Goal: Find specific page/section: Find specific page/section

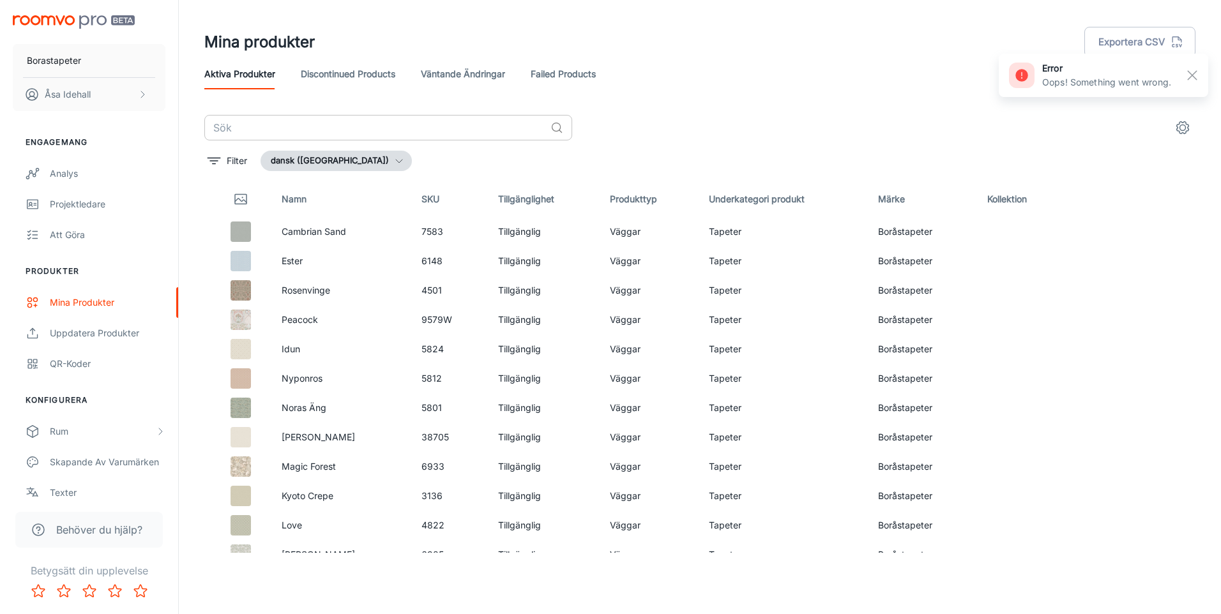
click at [286, 132] on input "text" at bounding box center [374, 128] width 341 height 26
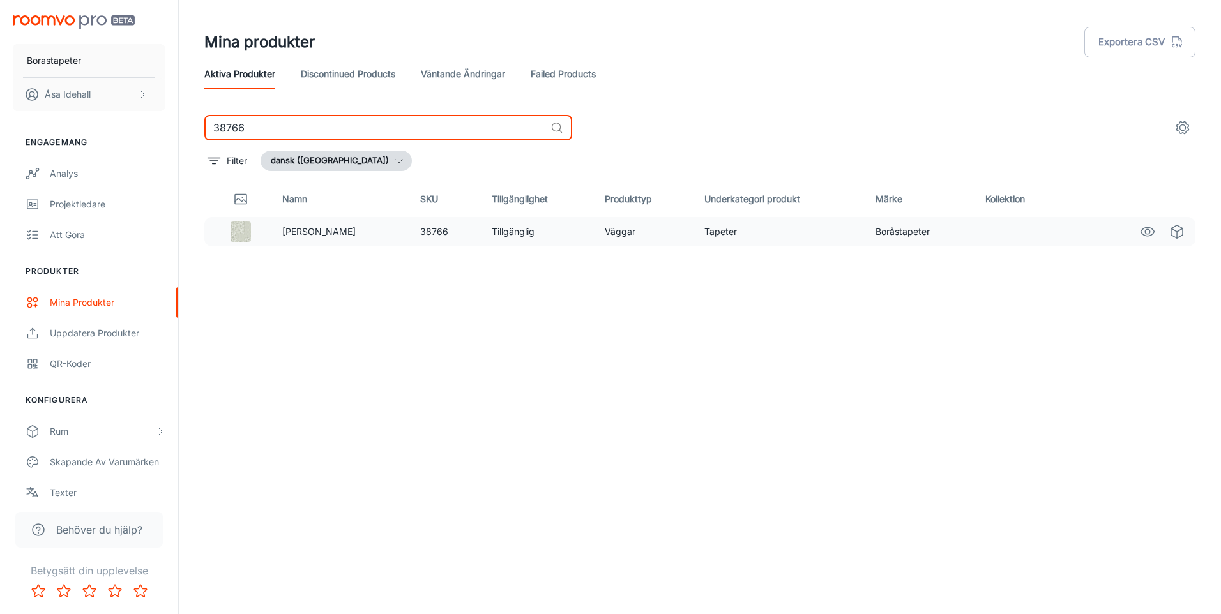
type input "38766"
click at [248, 230] on img at bounding box center [241, 232] width 20 height 20
click at [294, 231] on p "Ronja" at bounding box center [340, 232] width 117 height 14
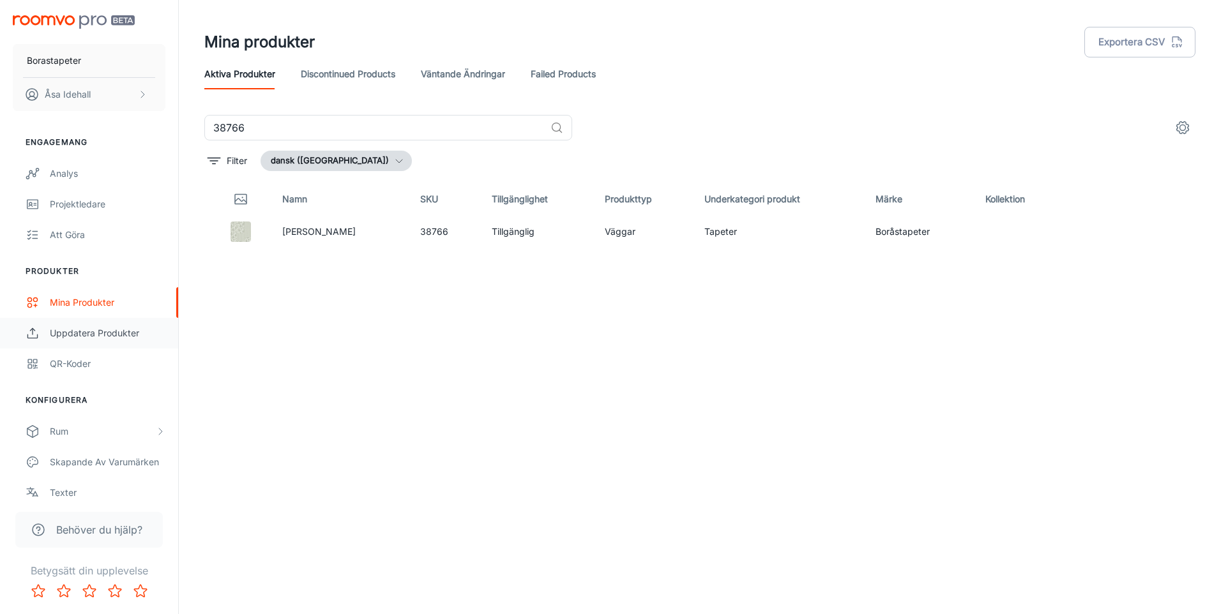
click at [105, 333] on div "Uppdatera produkter" at bounding box center [108, 333] width 116 height 14
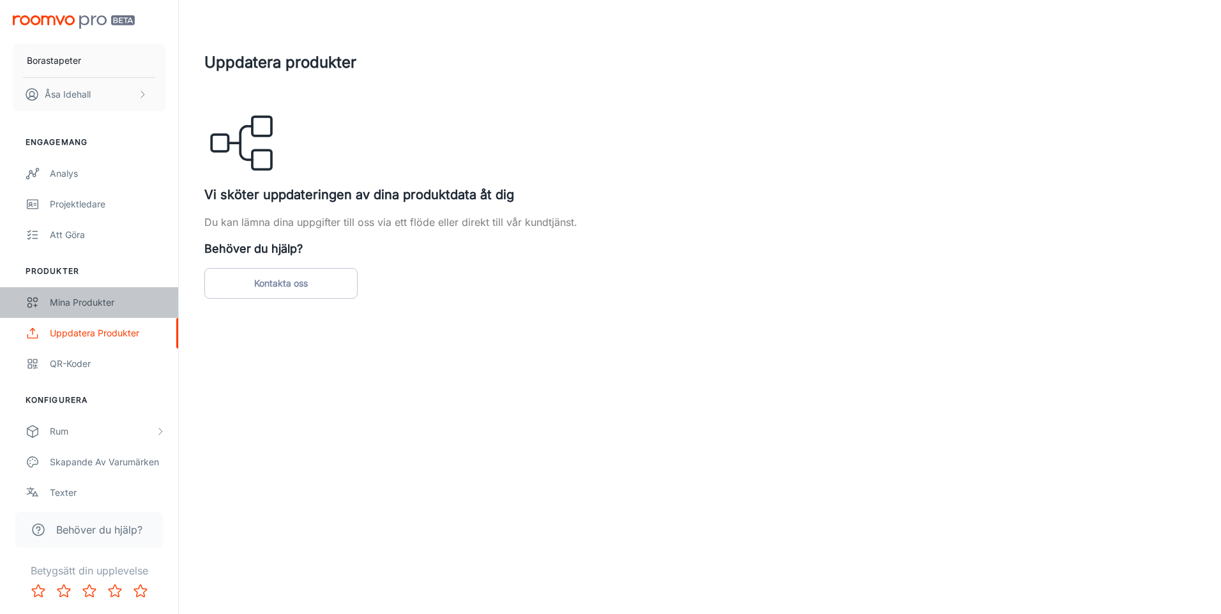
click at [77, 299] on div "Mina produkter" at bounding box center [108, 303] width 116 height 14
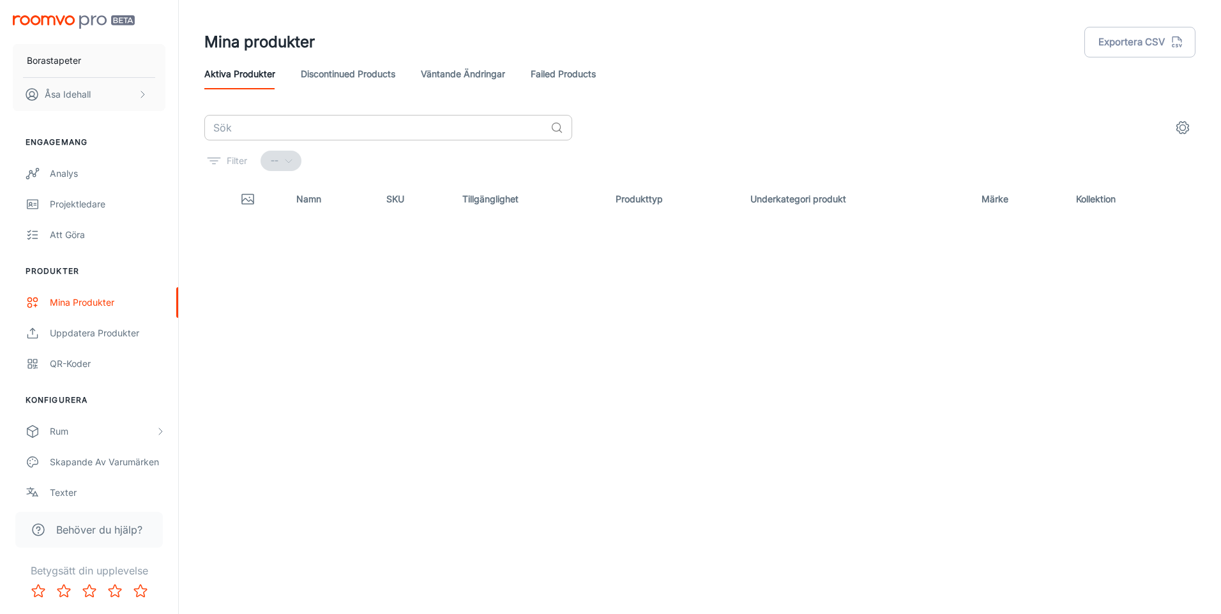
click at [349, 129] on input "text" at bounding box center [374, 128] width 341 height 26
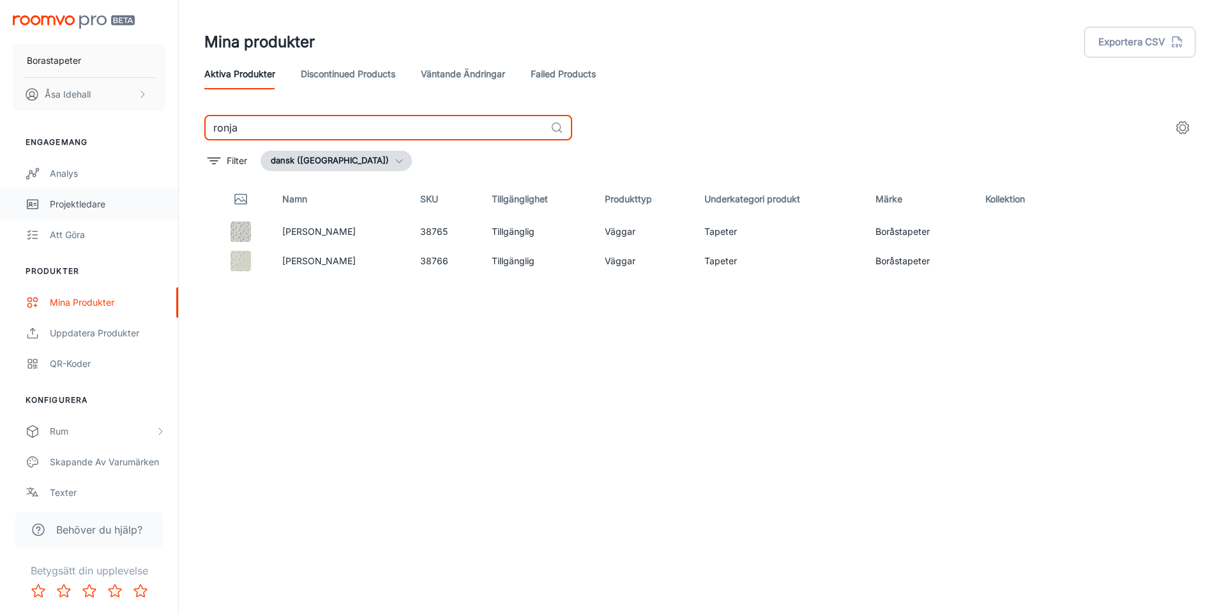
type input "ronja"
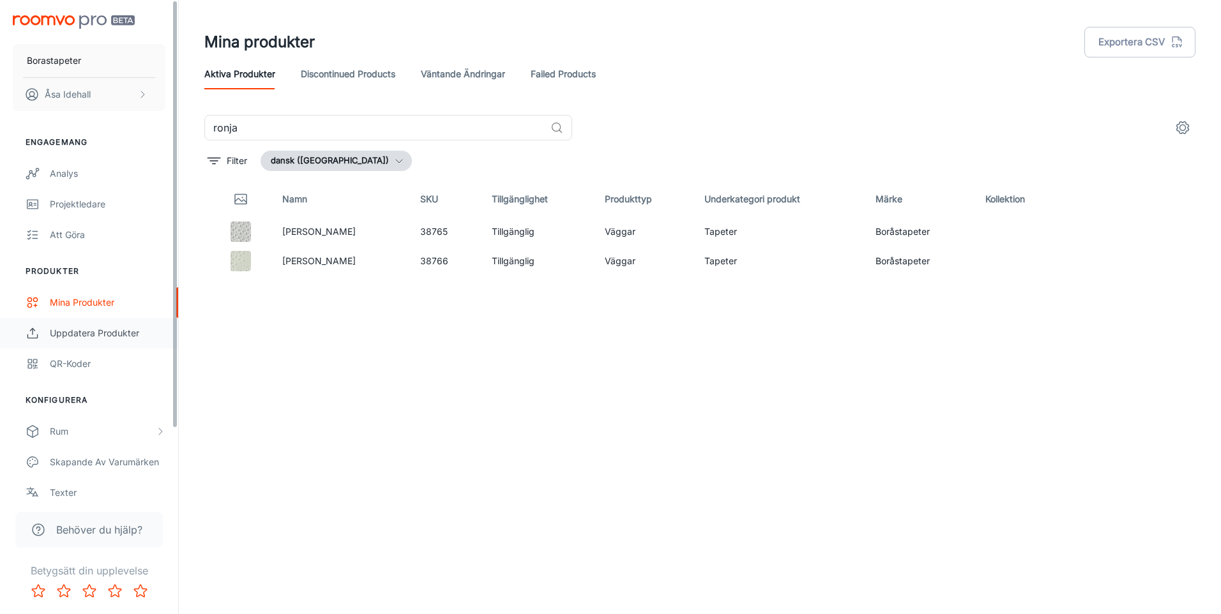
click at [99, 330] on div "Uppdatera produkter" at bounding box center [108, 333] width 116 height 14
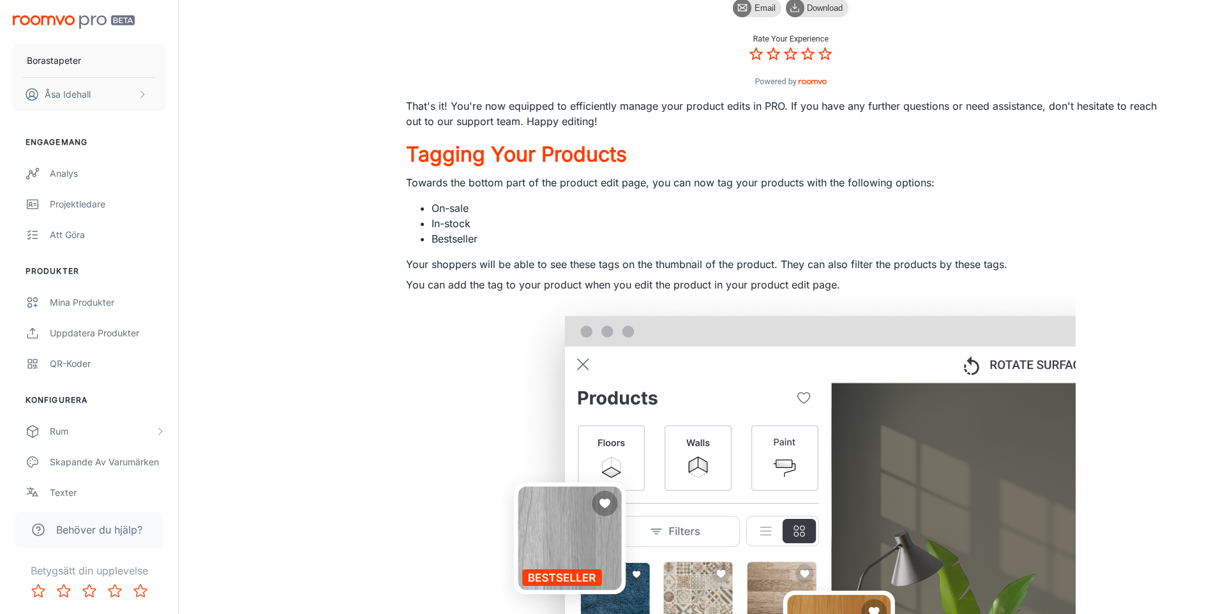
scroll to position [1289, 0]
